Goal: Task Accomplishment & Management: Complete application form

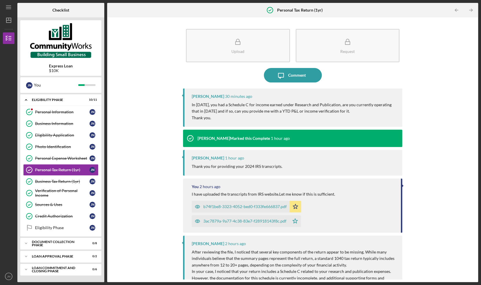
scroll to position [4, 0]
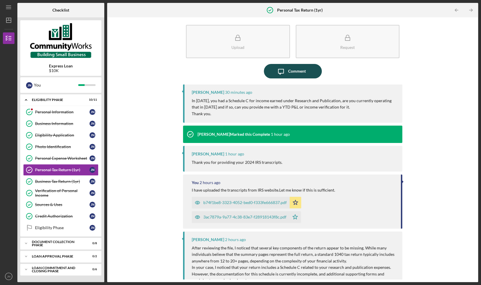
click at [297, 72] on div "Comment" at bounding box center [297, 71] width 18 height 14
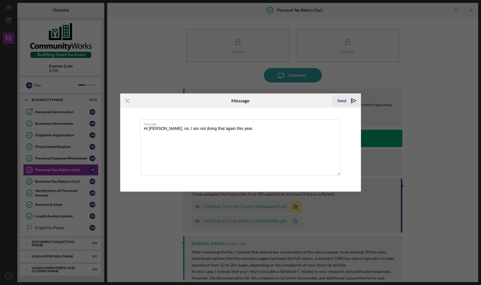
type textarea "Hi [PERSON_NAME], no, I am not doing that again this year."
click at [356, 102] on icon "Icon/icon-invite-send" at bounding box center [353, 101] width 14 height 14
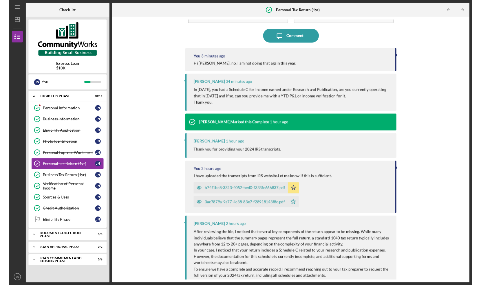
scroll to position [50, 0]
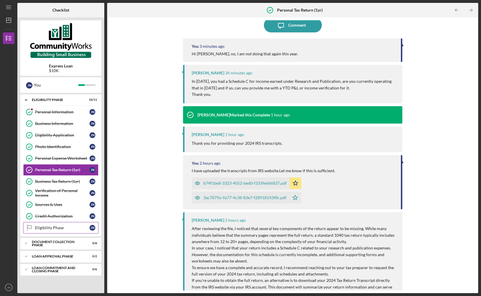
click at [65, 231] on link "Eligibility Phase Eligibility Phase J N" at bounding box center [60, 228] width 75 height 12
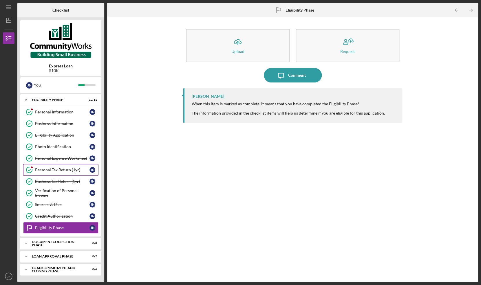
click at [53, 169] on div "Personal Tax Return (1yr)" at bounding box center [62, 170] width 54 height 5
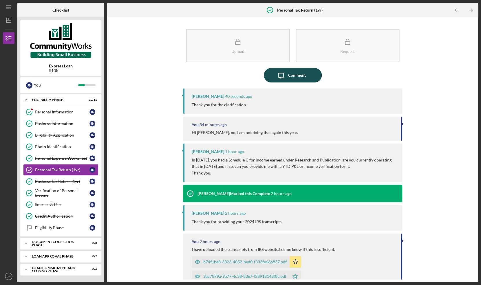
click at [290, 74] on div "Comment" at bounding box center [297, 75] width 18 height 14
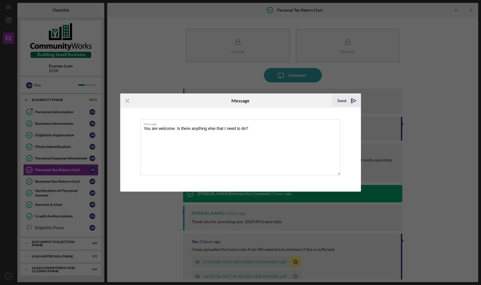
type textarea "You are welcome. Is there anything else that I need to do?"
click at [342, 100] on div "Send" at bounding box center [341, 101] width 9 height 12
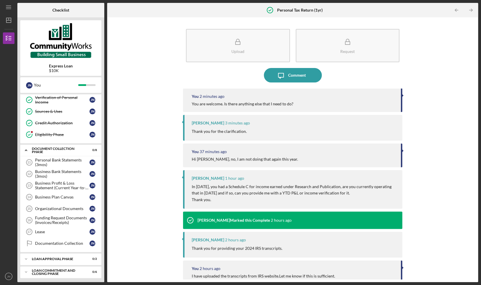
scroll to position [95, 0]
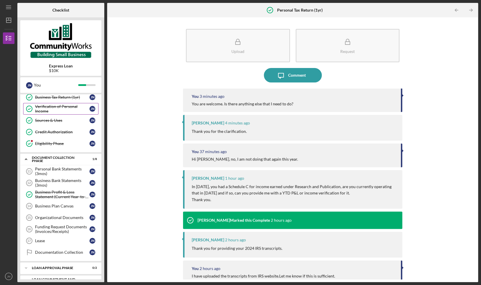
scroll to position [85, 0]
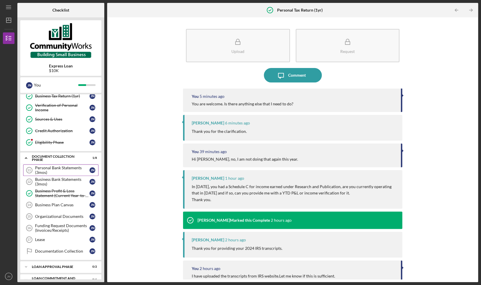
click at [71, 168] on div "Personal Bank Statements (3mos)" at bounding box center [62, 170] width 54 height 9
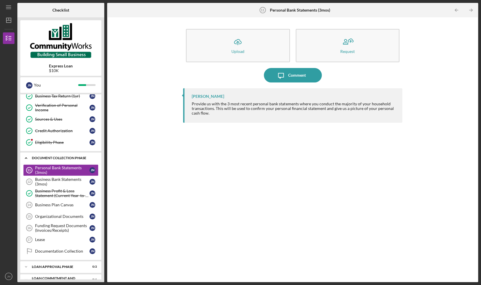
click at [42, 159] on div "Document Collection Phase" at bounding box center [63, 157] width 62 height 3
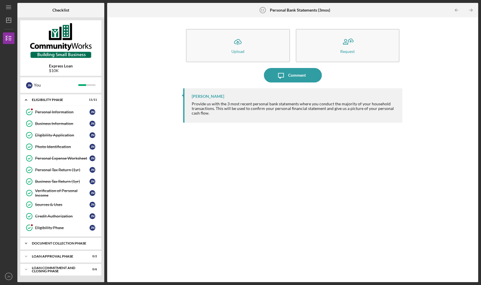
click at [46, 243] on div "Document Collection Phase" at bounding box center [63, 243] width 62 height 3
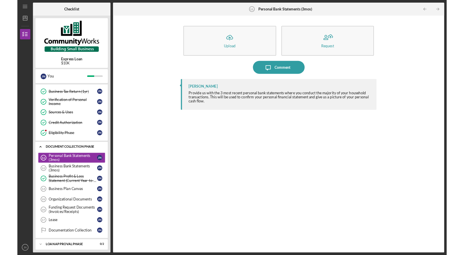
scroll to position [95, 0]
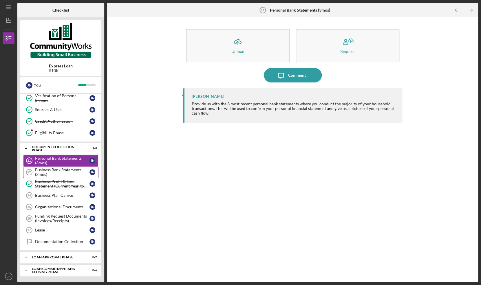
click at [54, 171] on div "Business Bank Statements (3mos)" at bounding box center [62, 172] width 54 height 9
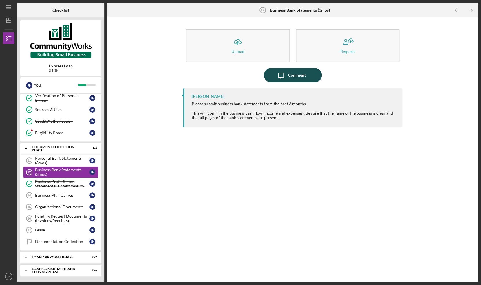
click at [296, 74] on div "Comment" at bounding box center [297, 75] width 18 height 14
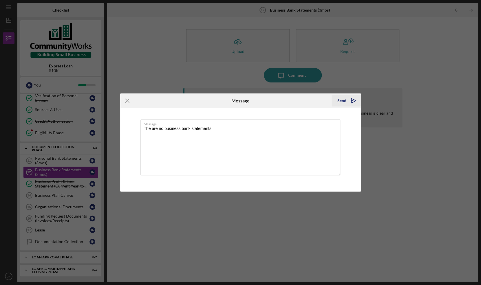
type textarea "The are no business bank statements."
click at [346, 102] on icon "Icon/icon-invite-send" at bounding box center [353, 101] width 14 height 14
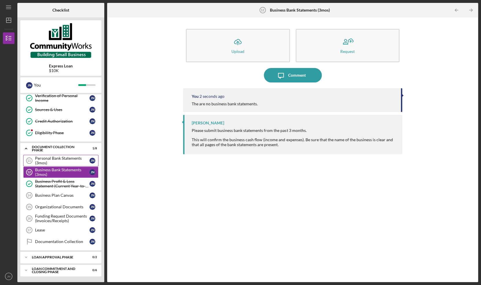
click at [59, 161] on div "Personal Bank Statements (3mos)" at bounding box center [62, 160] width 54 height 9
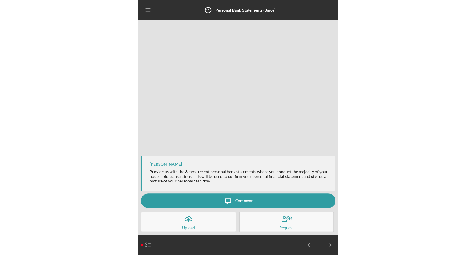
scroll to position [95, 0]
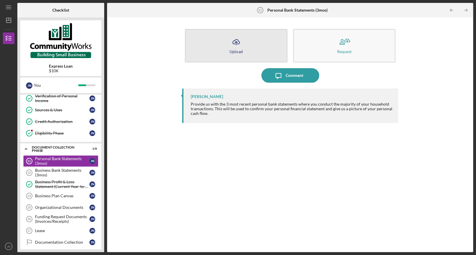
click at [238, 44] on icon "button" at bounding box center [236, 41] width 7 height 4
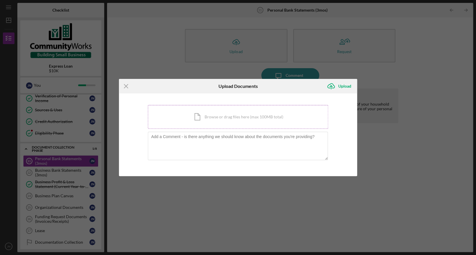
click at [209, 113] on div "Icon/Document Browse or drag files here (max 100MB total) Tap to choose files o…" at bounding box center [238, 117] width 180 height 24
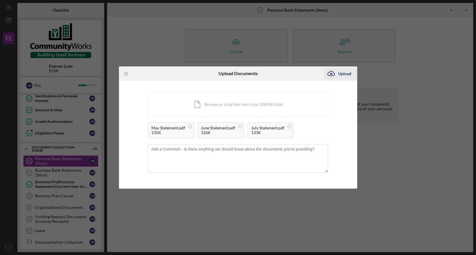
click at [339, 72] on div "Upload" at bounding box center [345, 74] width 13 height 12
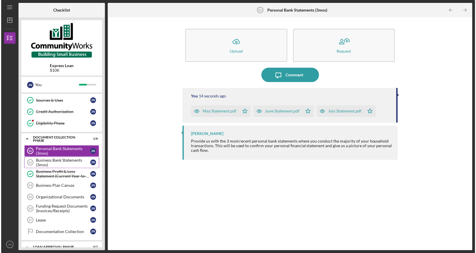
scroll to position [110, 0]
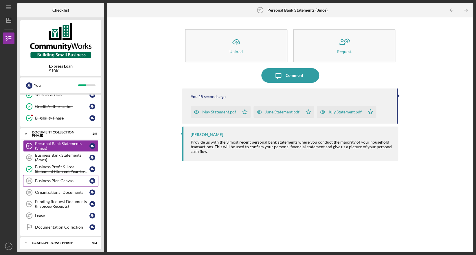
click at [58, 180] on div "Business Plan Canvas" at bounding box center [62, 180] width 54 height 5
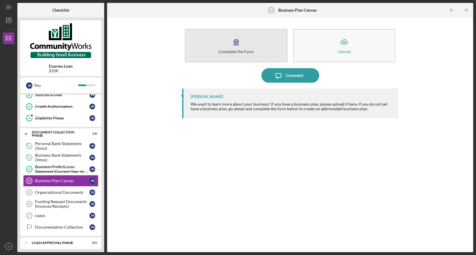
click at [235, 52] on div "Complete the Form" at bounding box center [236, 51] width 35 height 4
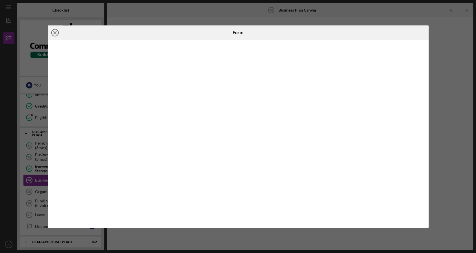
click at [55, 32] on line at bounding box center [55, 32] width 3 height 3
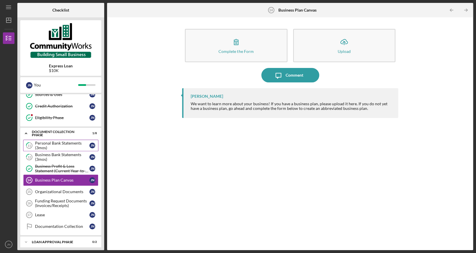
scroll to position [127, 0]
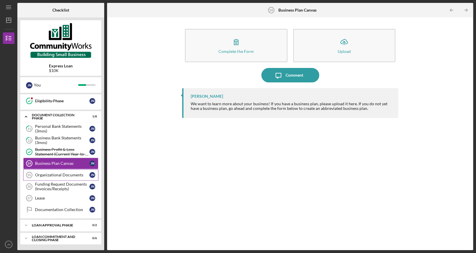
click at [65, 177] on div "Organizational Documents" at bounding box center [62, 175] width 54 height 5
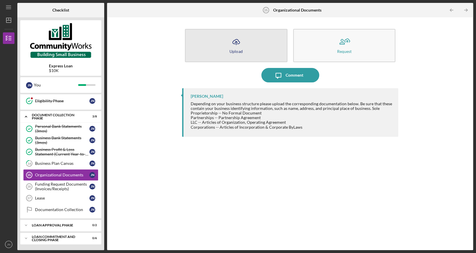
click at [238, 52] on div "Upload" at bounding box center [236, 51] width 13 height 4
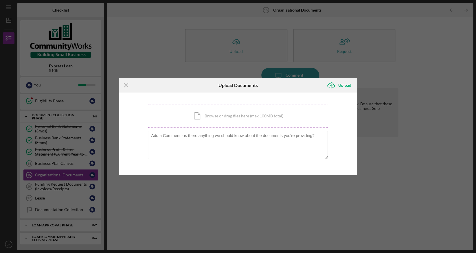
click at [219, 121] on div "Icon/Document Browse or drag files here (max 100MB total) Tap to choose files o…" at bounding box center [238, 116] width 180 height 24
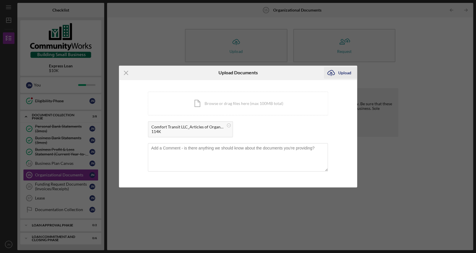
click at [344, 74] on div "Upload" at bounding box center [345, 73] width 13 height 12
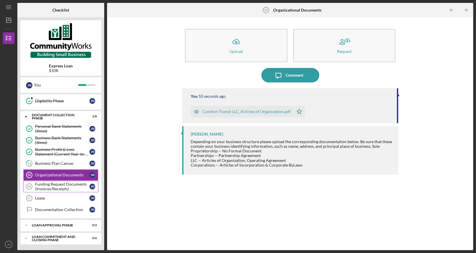
click at [50, 188] on div "Funding Request Documents (Invoices/Receipts)" at bounding box center [62, 186] width 54 height 9
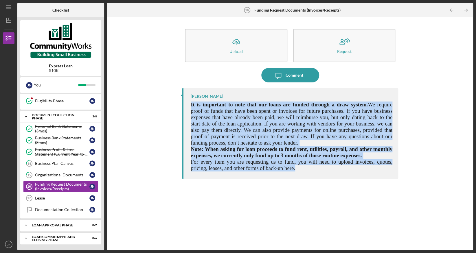
drag, startPoint x: 190, startPoint y: 104, endPoint x: 292, endPoint y: 176, distance: 125.1
click at [292, 176] on div "Matt Rivera It is important to note that our loans are funded through a draw sy…" at bounding box center [290, 133] width 216 height 91
copy div "It is important to note that our loans are funded through a draw system. We req…"
click at [244, 132] on span "We require proof of funds that have been spent or invoices for future purchases…" at bounding box center [292, 124] width 202 height 44
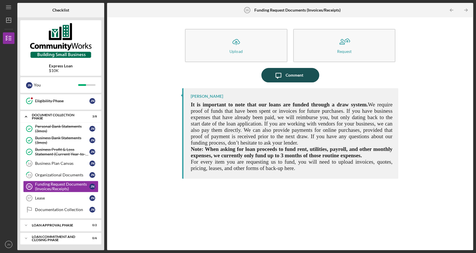
click at [294, 76] on div "Comment" at bounding box center [295, 75] width 18 height 14
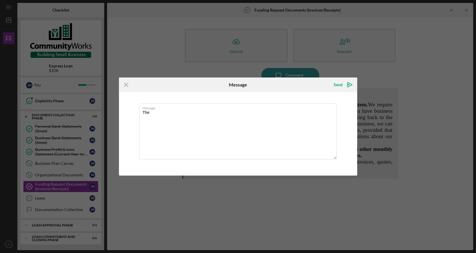
type textarea "The"
click at [195, 111] on textarea "The" at bounding box center [238, 132] width 198 height 56
drag, startPoint x: 163, startPoint y: 117, endPoint x: 134, endPoint y: 116, distance: 28.7
click at [139, 116] on textarea "The" at bounding box center [238, 132] width 198 height 56
drag, startPoint x: 151, startPoint y: 113, endPoint x: 132, endPoint y: 108, distance: 19.8
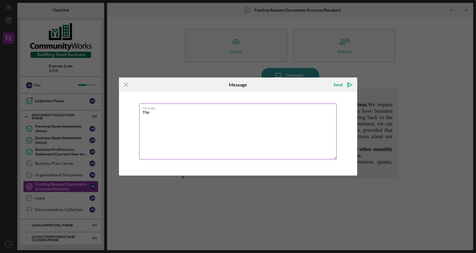
click at [139, 108] on textarea "The" at bounding box center [238, 132] width 198 height 56
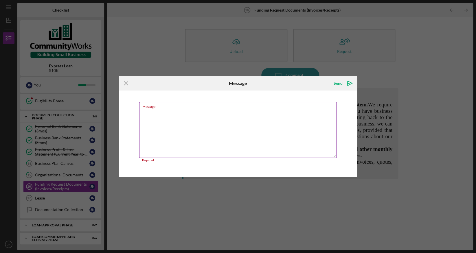
paste textarea "I will be uploading the required documents shortly. I recently acquired the whe…"
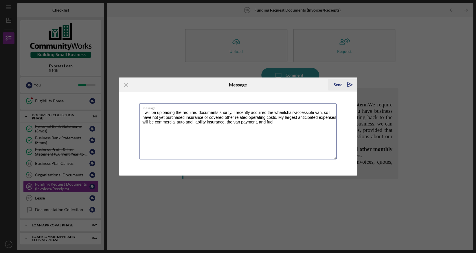
type textarea "I will be uploading the required documents shortly. I recently acquired the whe…"
click at [339, 85] on div "Send" at bounding box center [338, 85] width 9 height 12
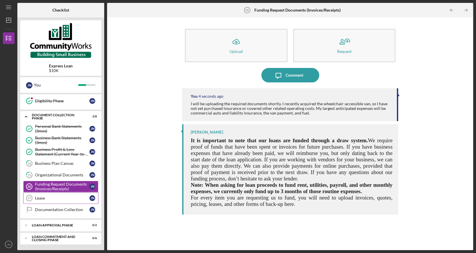
click at [53, 197] on div "Lease" at bounding box center [62, 198] width 54 height 5
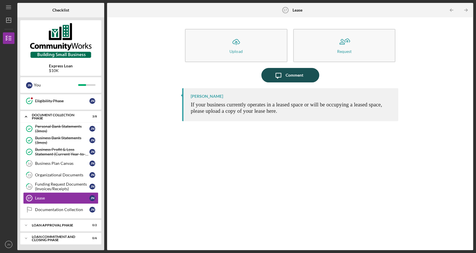
click at [278, 75] on icon "Icon/Message" at bounding box center [278, 75] width 14 height 14
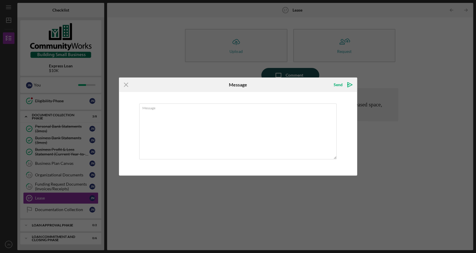
type textarea "M"
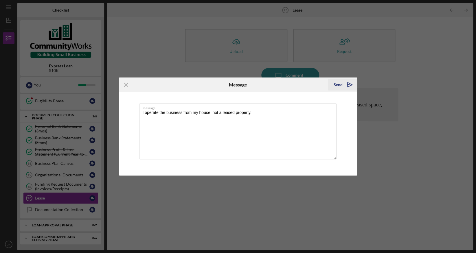
type textarea "I operate the business from my house, not a leased property."
click at [334, 84] on button "Send Icon/icon-invite-send" at bounding box center [342, 85] width 29 height 12
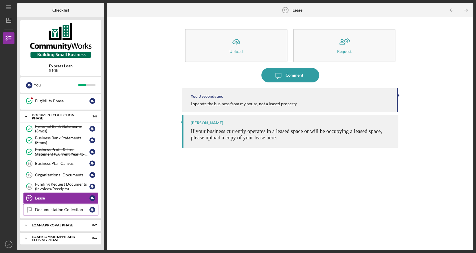
click at [64, 209] on div "Documentation Collection" at bounding box center [62, 210] width 54 height 5
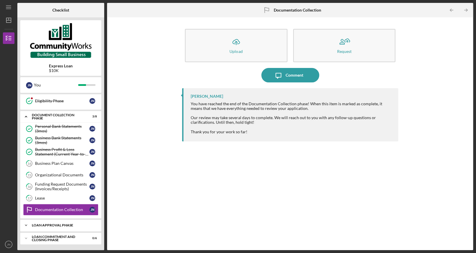
click at [67, 227] on div "Icon/Expander Loan Approval Phase 0 / 2" at bounding box center [60, 226] width 81 height 12
click at [68, 226] on div "Loan Approval Phase" at bounding box center [63, 225] width 62 height 3
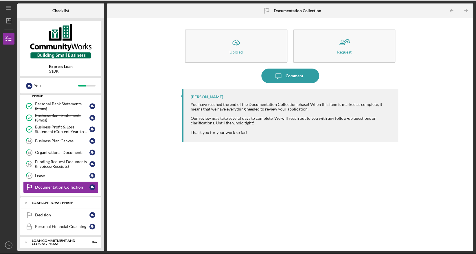
scroll to position [153, 0]
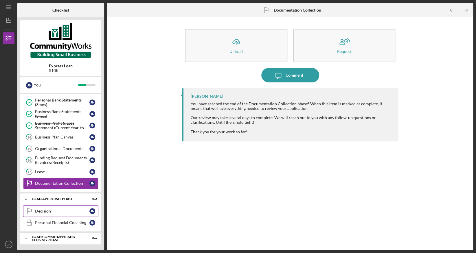
click at [65, 210] on div "Decision" at bounding box center [62, 211] width 54 height 5
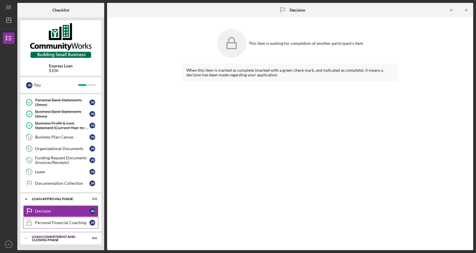
click at [63, 226] on link "Personal Financial Coaching Personal Financial Coaching J N" at bounding box center [60, 223] width 75 height 12
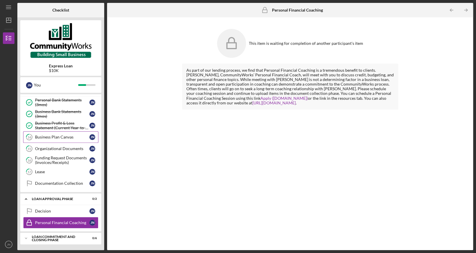
click at [45, 137] on div "Business Plan Canvas" at bounding box center [62, 137] width 54 height 5
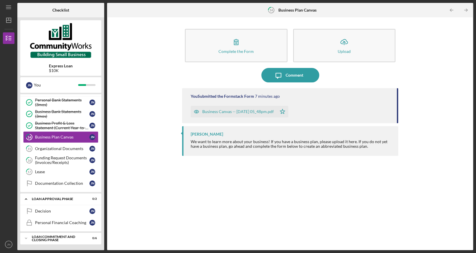
click at [237, 112] on div "Business Canvas -- [DATE] 05_48pm.pdf" at bounding box center [238, 111] width 72 height 5
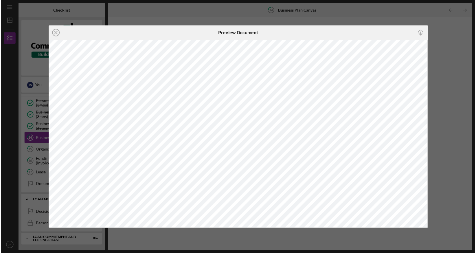
scroll to position [152, 0]
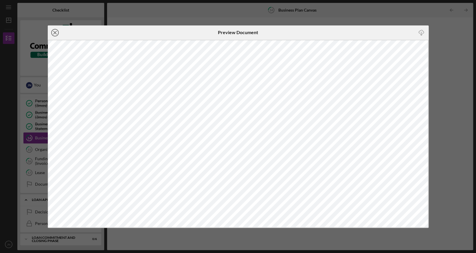
click at [54, 31] on icon "Icon/Close" at bounding box center [55, 32] width 14 height 14
